Goal: Entertainment & Leisure: Consume media (video, audio)

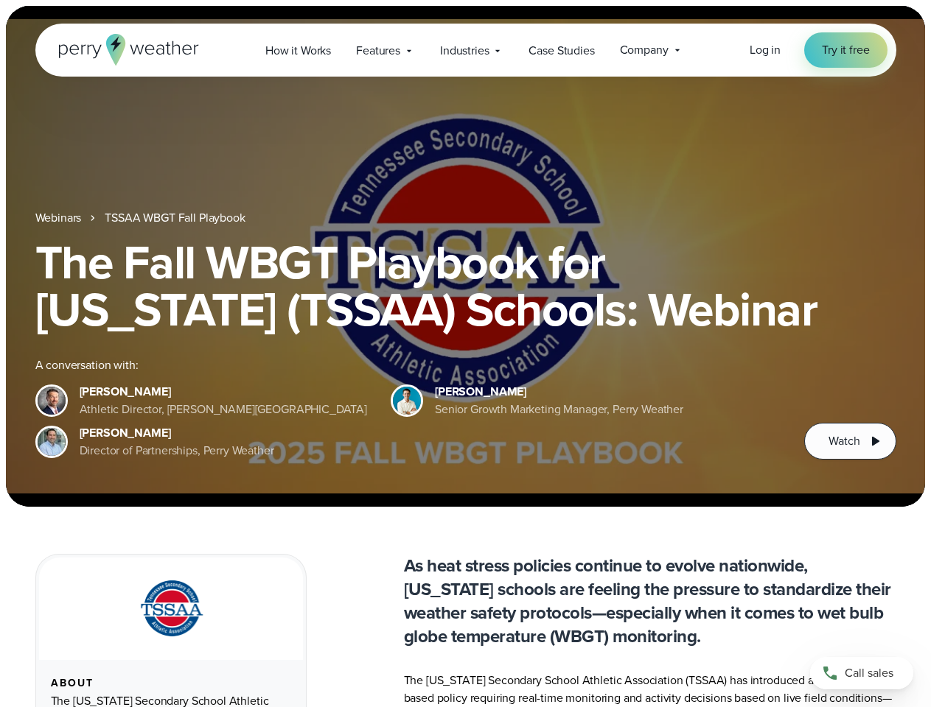
click at [465, 354] on div "The Fall WBGT Playbook for [US_STATE] (TSSAA) Schools: Webinar A conversation w…" at bounding box center [465, 349] width 861 height 221
click at [465, 50] on span "Industries" at bounding box center [464, 51] width 49 height 18
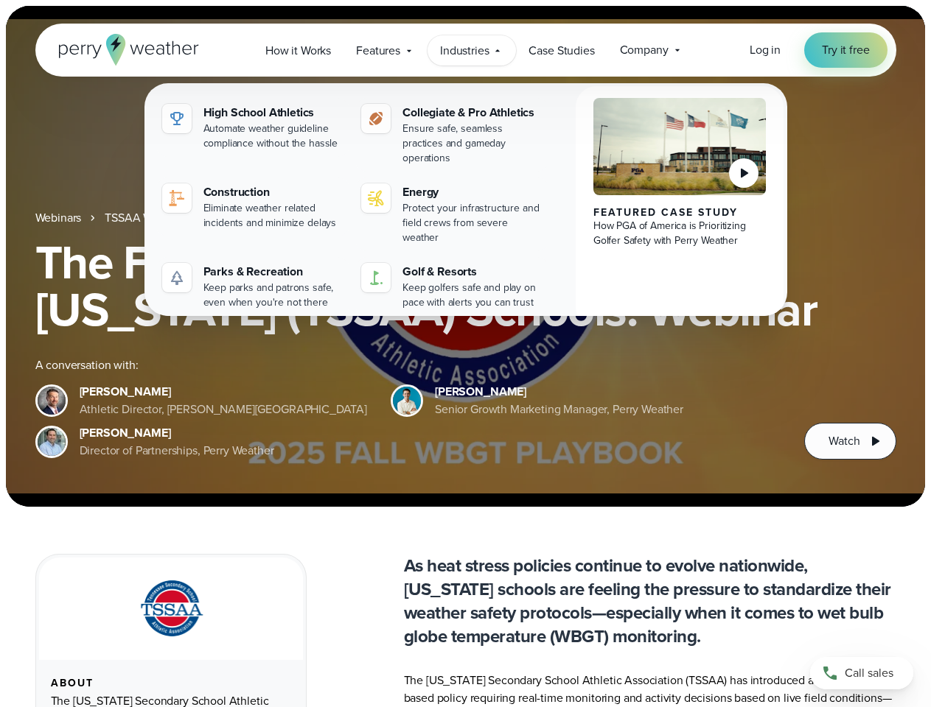
click at [465, 256] on h1 "The Fall WBGT Playbook for [US_STATE] (TSSAA) Schools: Webinar" at bounding box center [465, 286] width 861 height 94
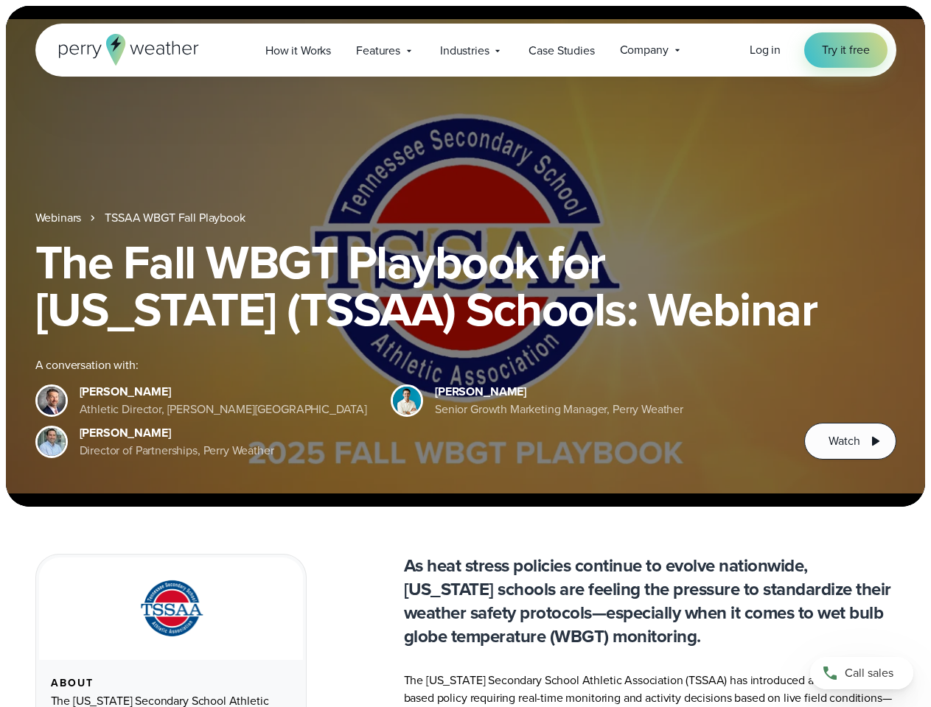
click at [176, 218] on link "TSSAA WBGT Fall Playbook" at bounding box center [175, 218] width 140 height 18
click at [849, 441] on span "Watch" at bounding box center [843, 441] width 31 height 18
